Goal: Task Accomplishment & Management: Manage account settings

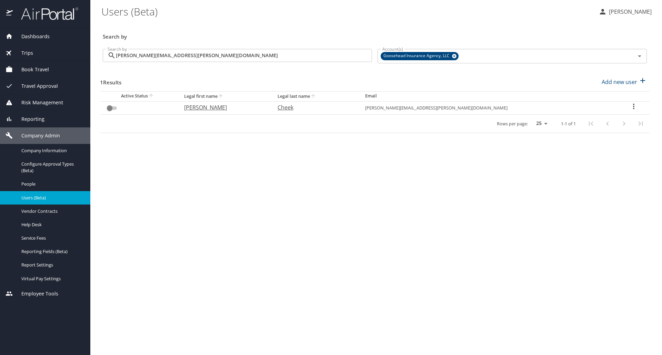
click at [257, 56] on input "[PERSON_NAME][EMAIL_ADDRESS][PERSON_NAME][DOMAIN_NAME]" at bounding box center [244, 55] width 256 height 13
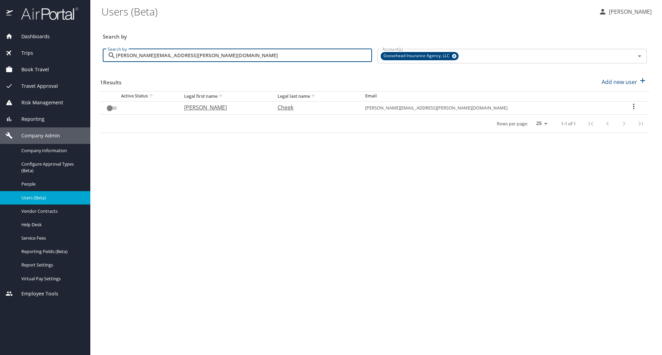
click at [257, 56] on input "[PERSON_NAME][EMAIL_ADDRESS][PERSON_NAME][DOMAIN_NAME]" at bounding box center [244, 55] width 256 height 13
paste input "[PERSON_NAME].mainja"
type input "[PERSON_NAME][EMAIL_ADDRESS][DOMAIN_NAME]"
click at [112, 108] on input "User Search Table" at bounding box center [115, 108] width 25 height 8
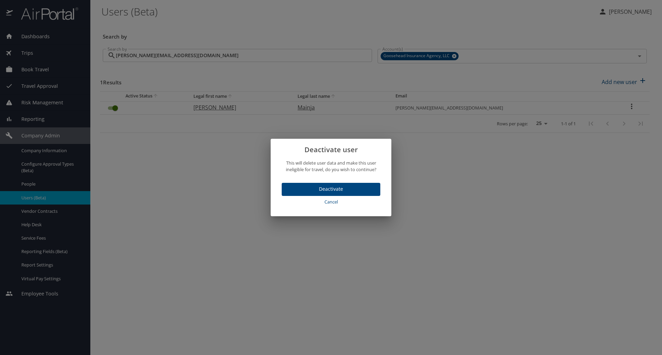
click at [335, 189] on span "Deactivate" at bounding box center [331, 189] width 88 height 9
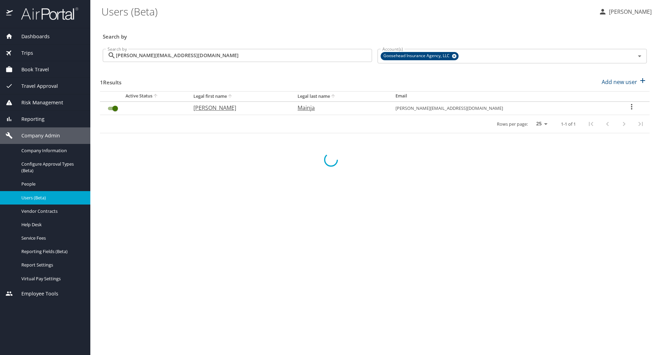
checkbox input "false"
click at [422, 20] on main "Users (Beta) [PERSON_NAME] Search by Search by [PERSON_NAME][EMAIL_ADDRESS][DOM…" at bounding box center [375, 177] width 571 height 355
